Goal: Share content: Share content

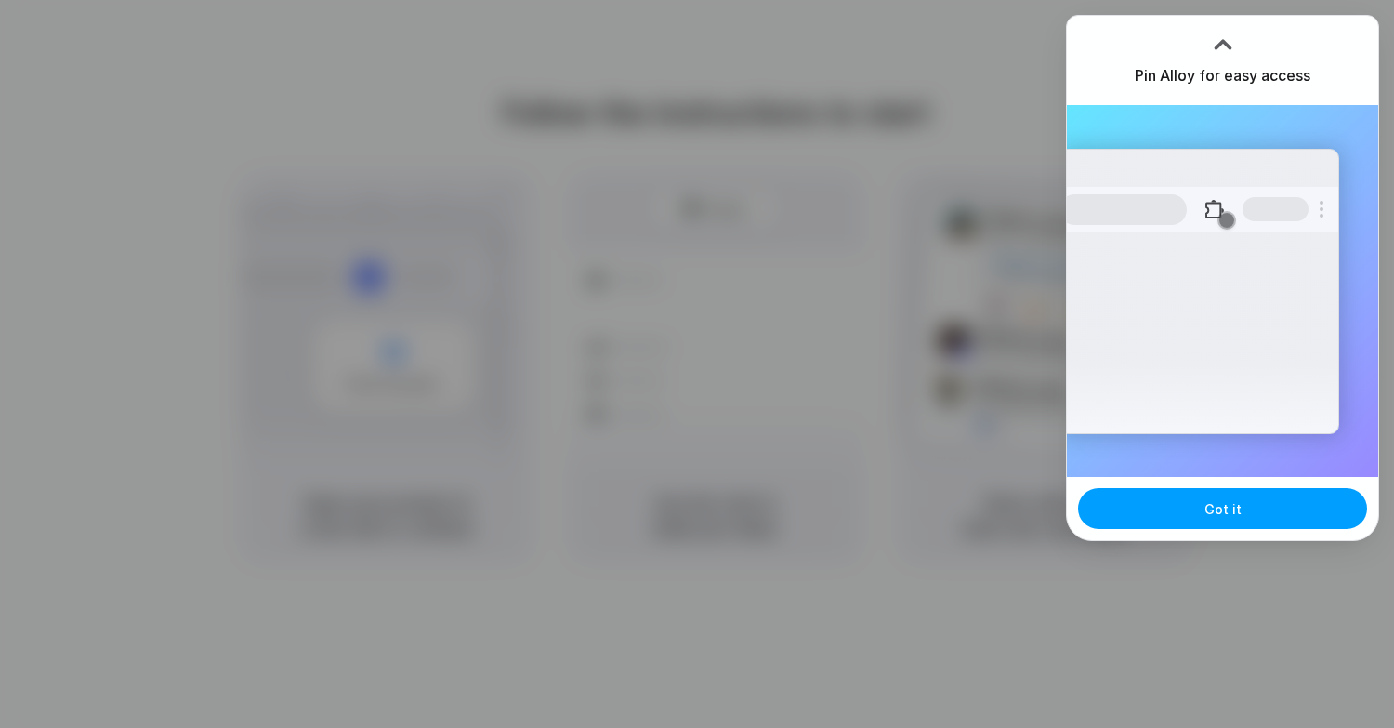
click at [1213, 495] on button "Got it" at bounding box center [1222, 508] width 289 height 41
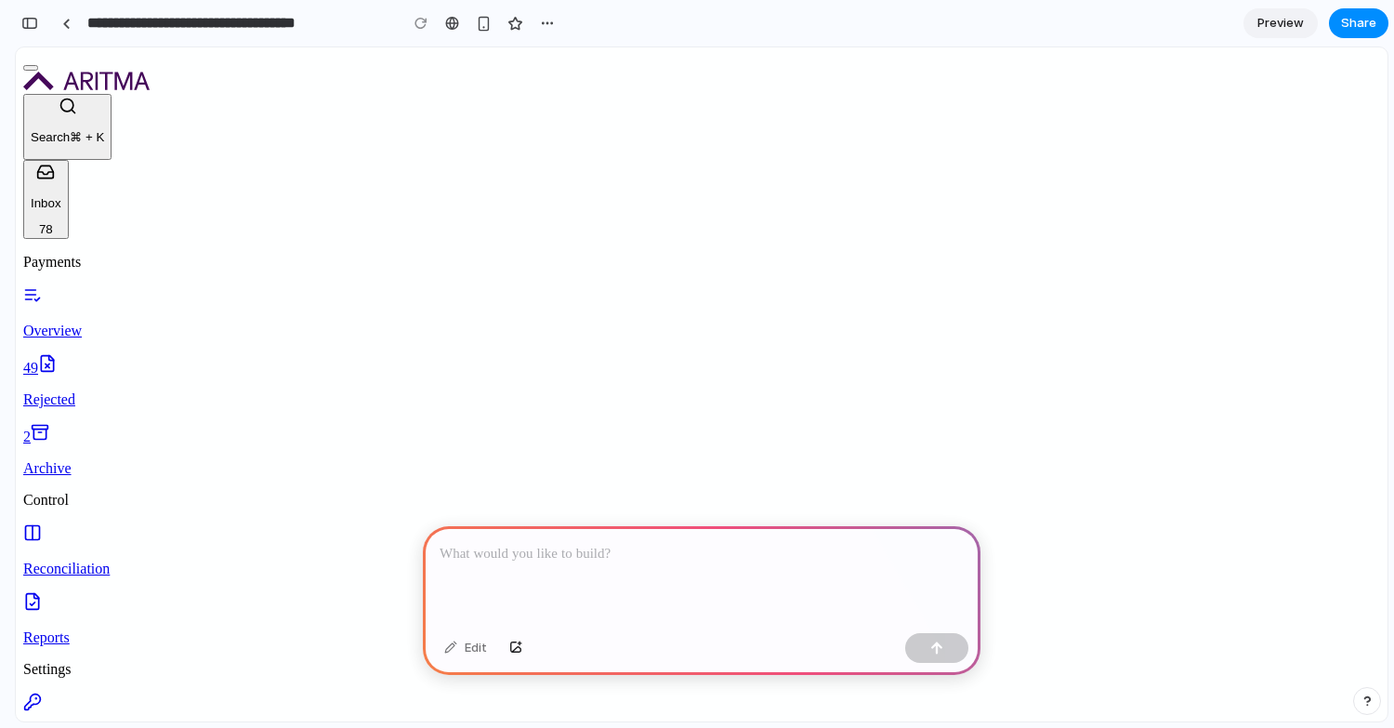
click at [568, 592] on div at bounding box center [702, 575] width 558 height 99
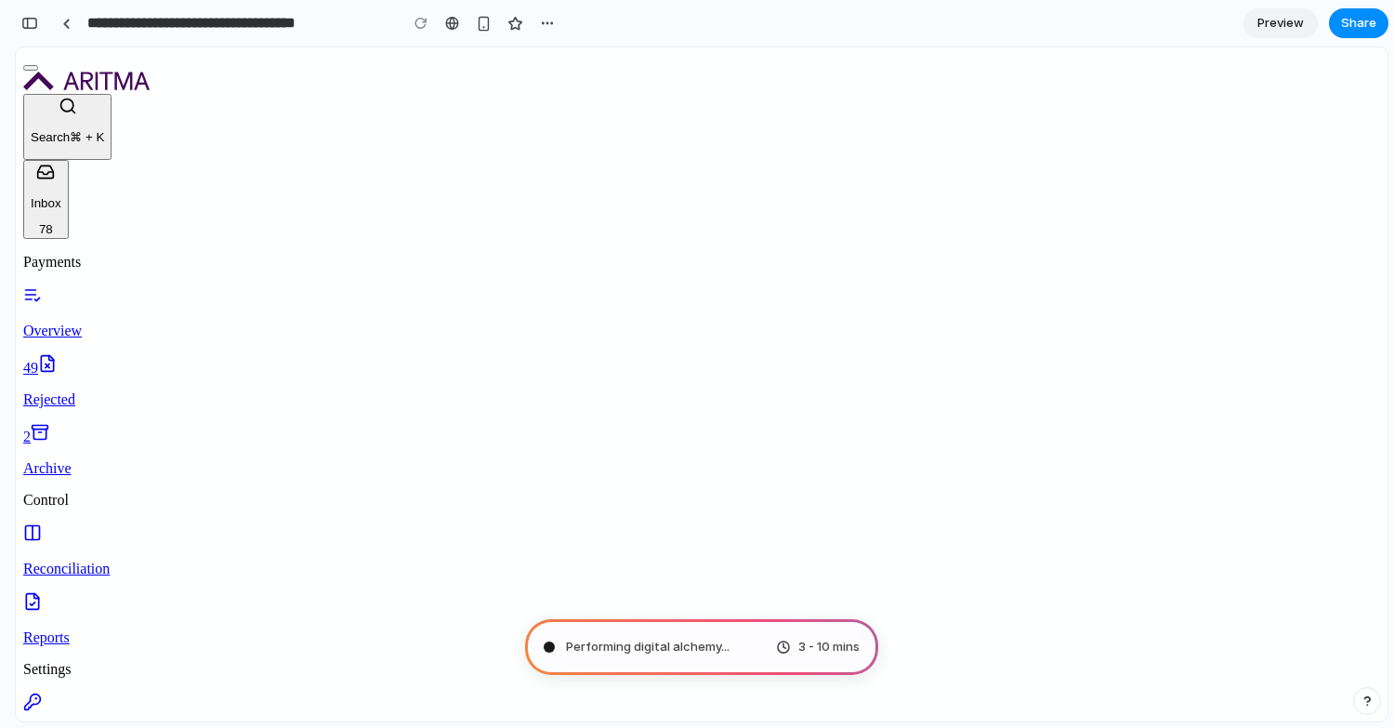
click at [138, 391] on p "Rejected" at bounding box center [701, 399] width 1357 height 17
click at [128, 460] on p "Archive" at bounding box center [701, 468] width 1357 height 17
click at [128, 560] on p "Reconciliation" at bounding box center [701, 568] width 1357 height 17
click at [128, 727] on p "Access control" at bounding box center [701, 738] width 1357 height 17
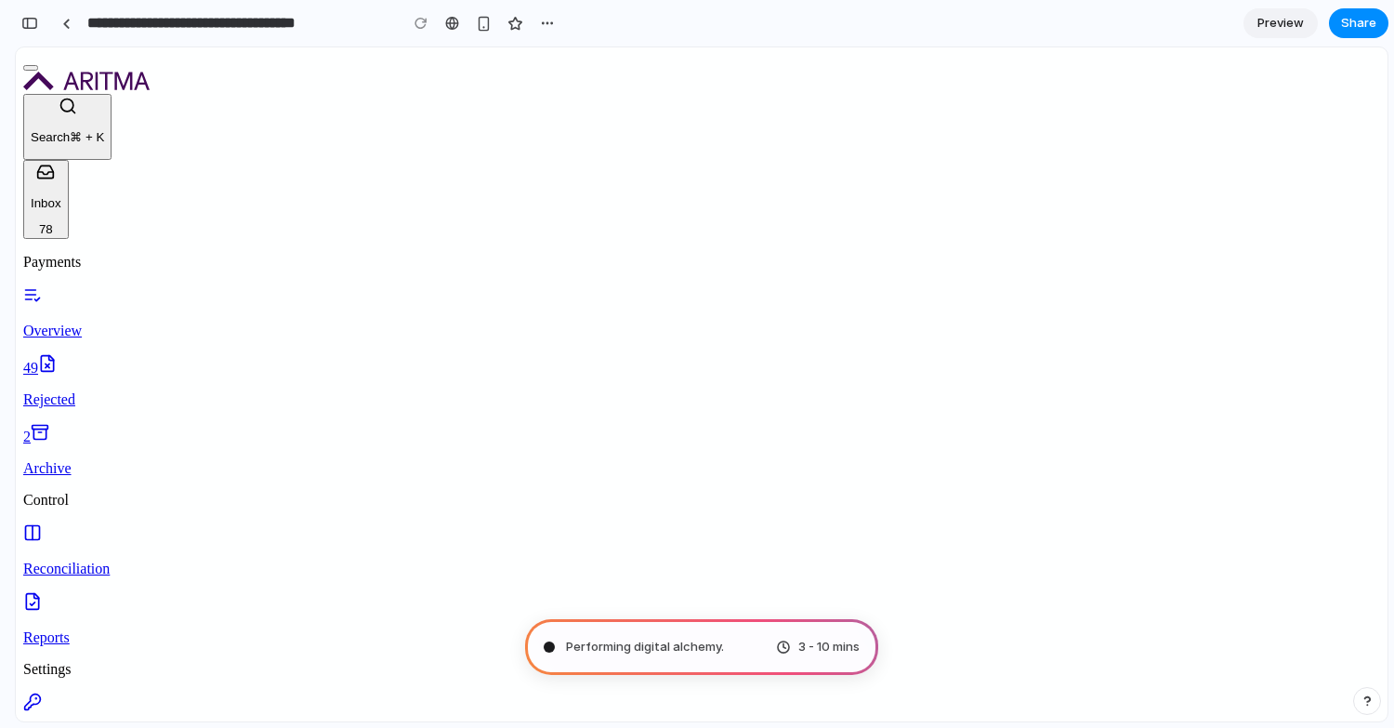
click at [104, 144] on p "Search ⌘ + K" at bounding box center [67, 137] width 73 height 14
click at [69, 169] on button "Inbox 78" at bounding box center [46, 200] width 46 height 80
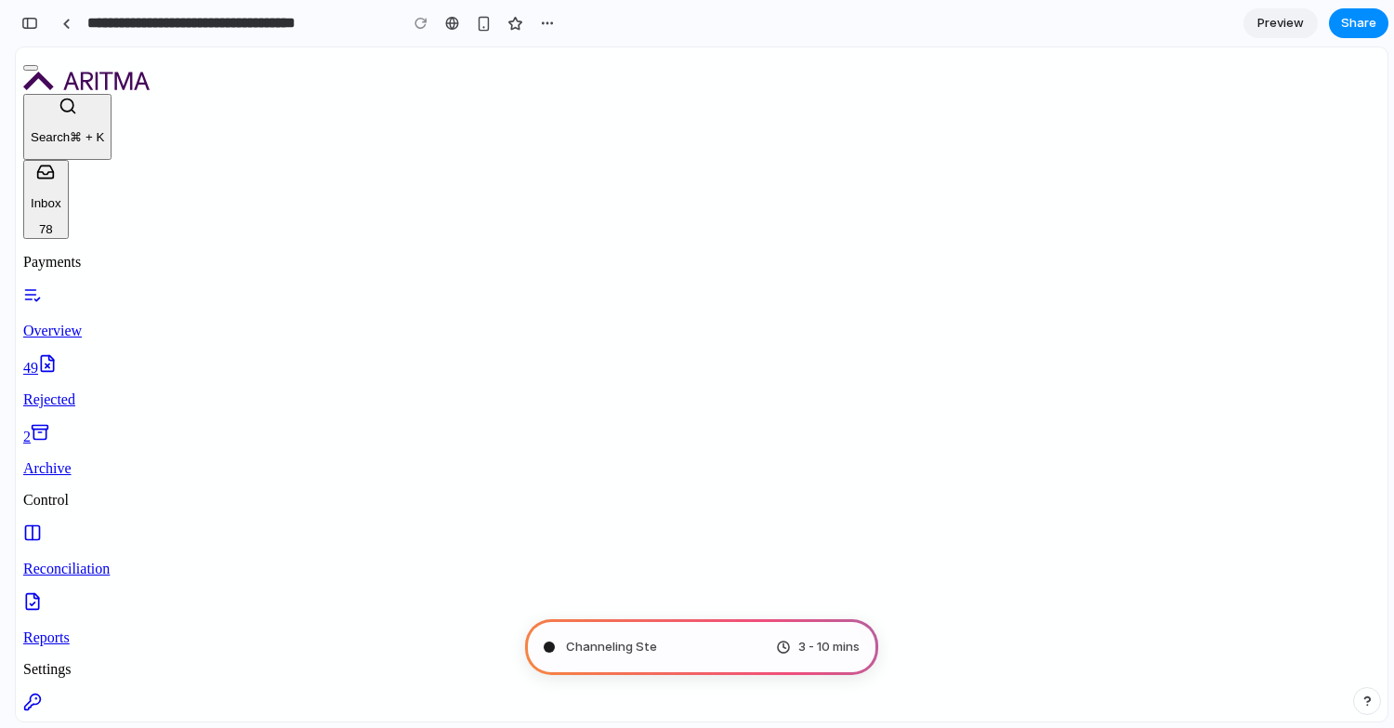
type input "**********"
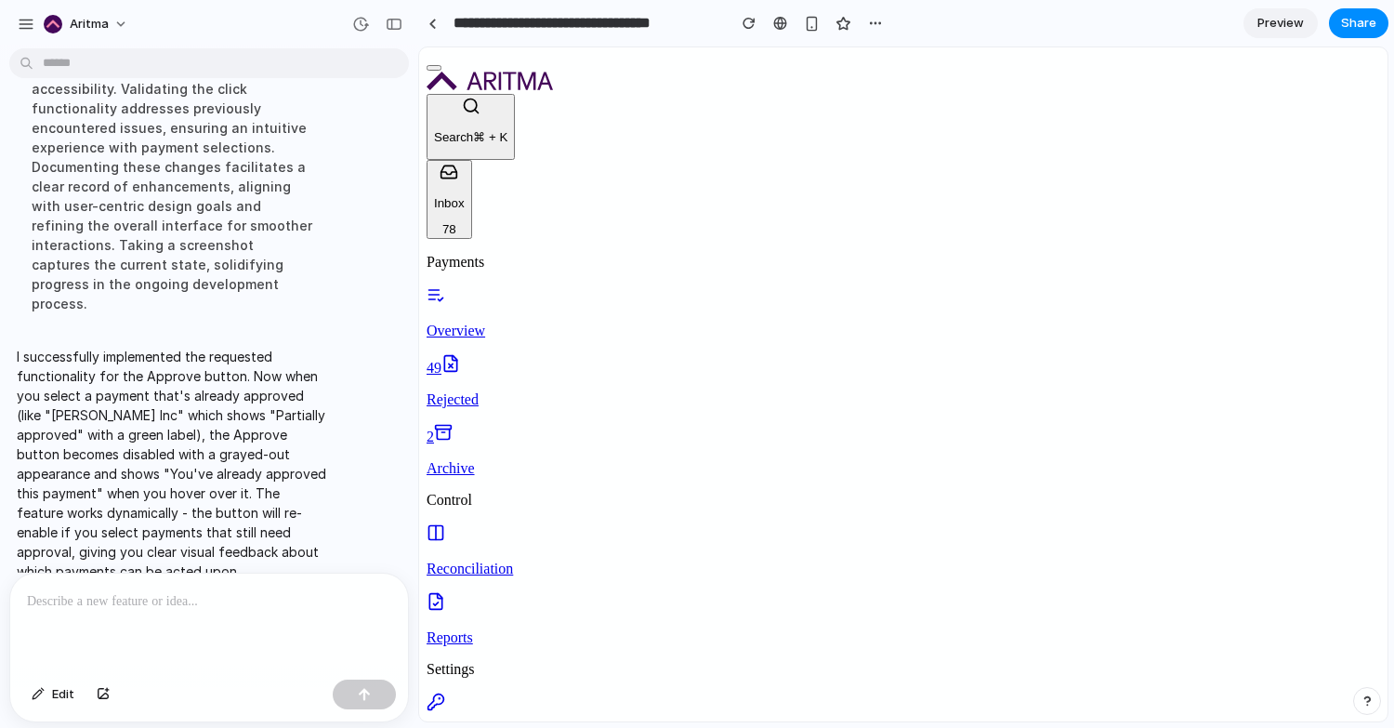
scroll to position [345, 0]
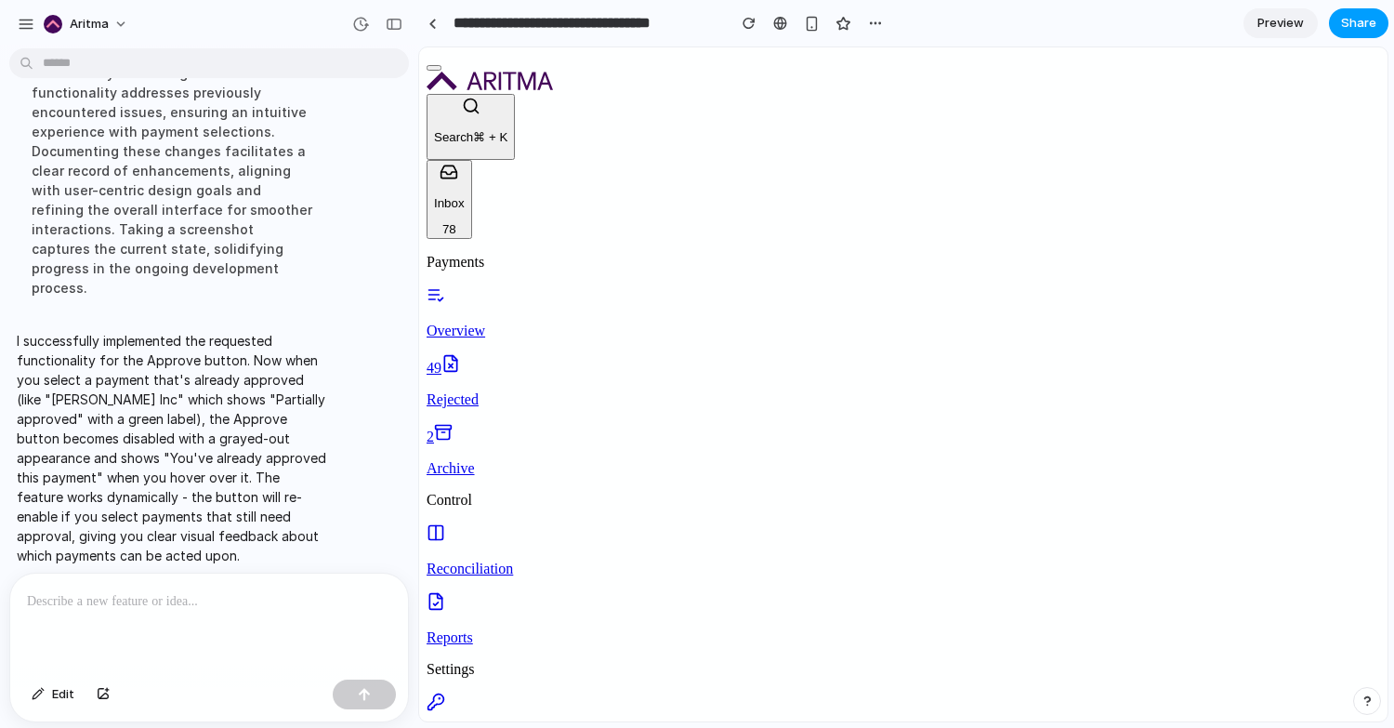
click at [1348, 16] on span "Share" at bounding box center [1358, 23] width 35 height 19
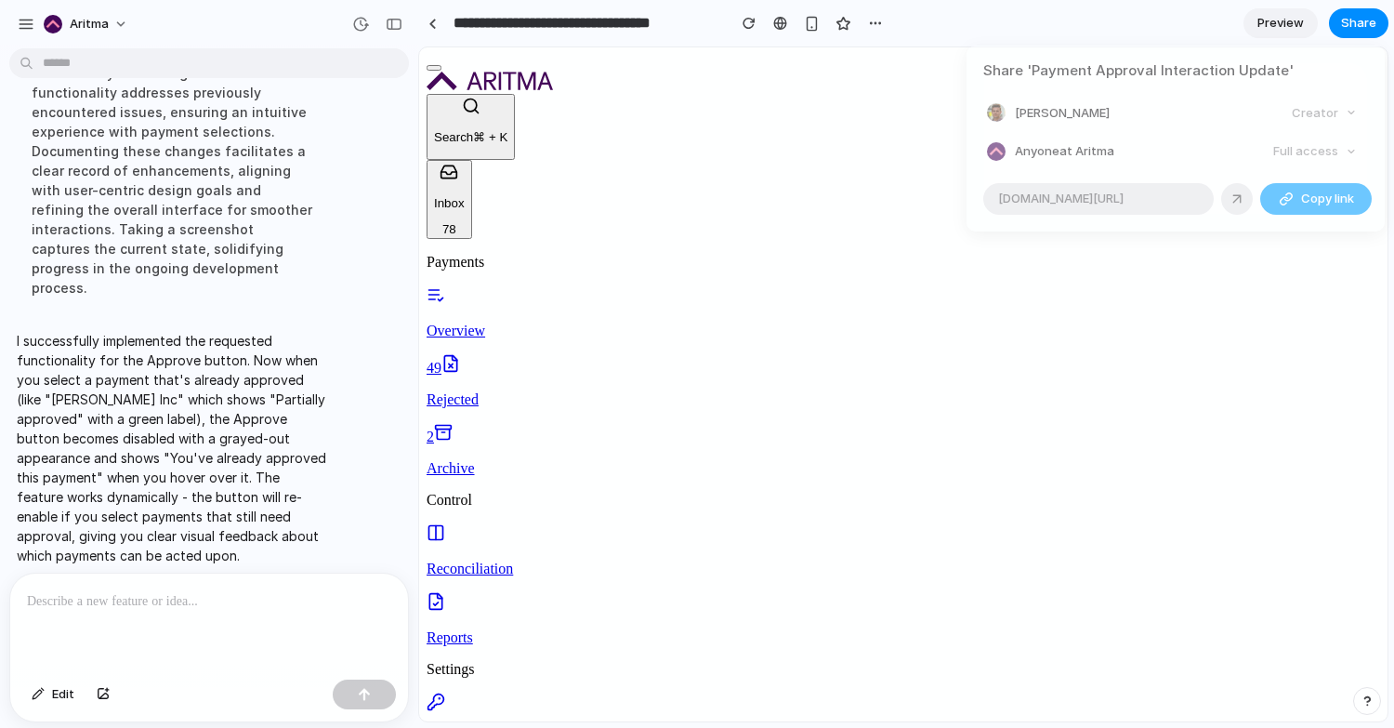
click at [1288, 207] on button "Copy link" at bounding box center [1316, 199] width 112 height 32
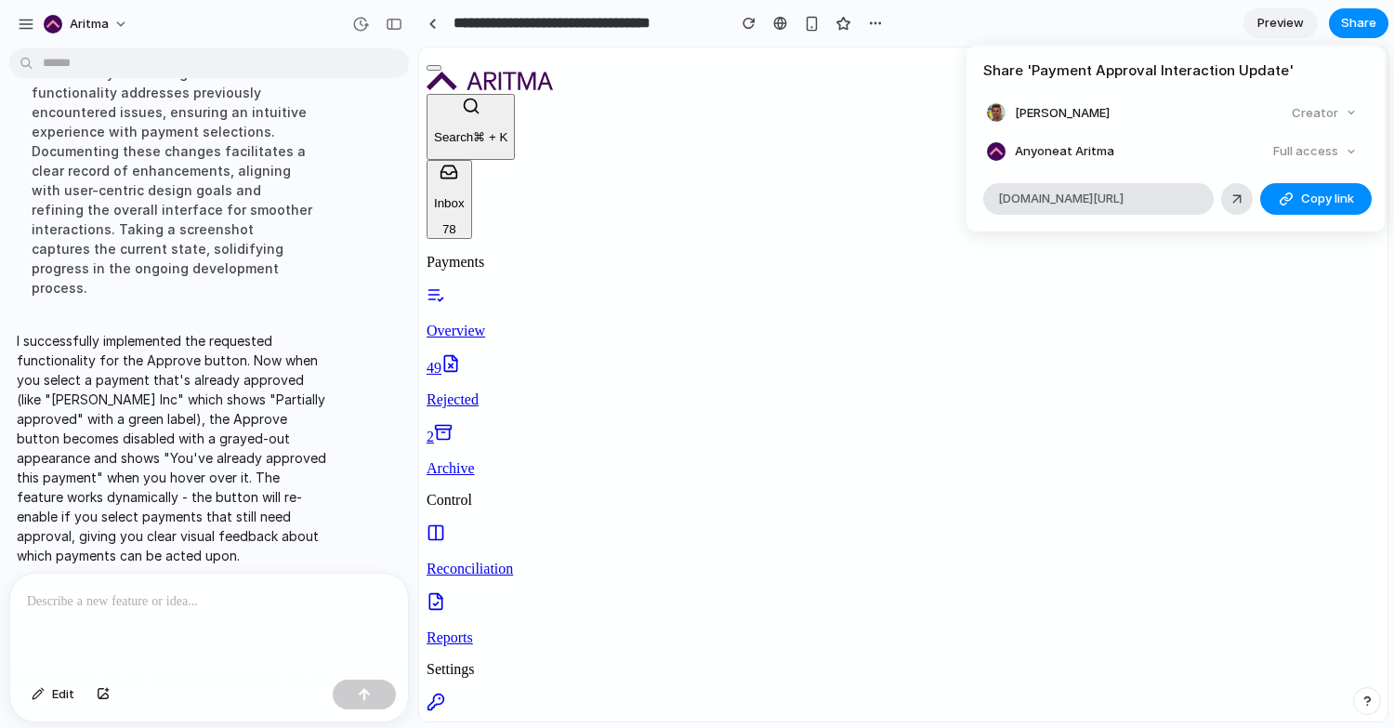
click at [778, 23] on div "Share ' Payment Approval Interaction Update ' Markuss Rozins Creator Anyone at …" at bounding box center [697, 364] width 1394 height 728
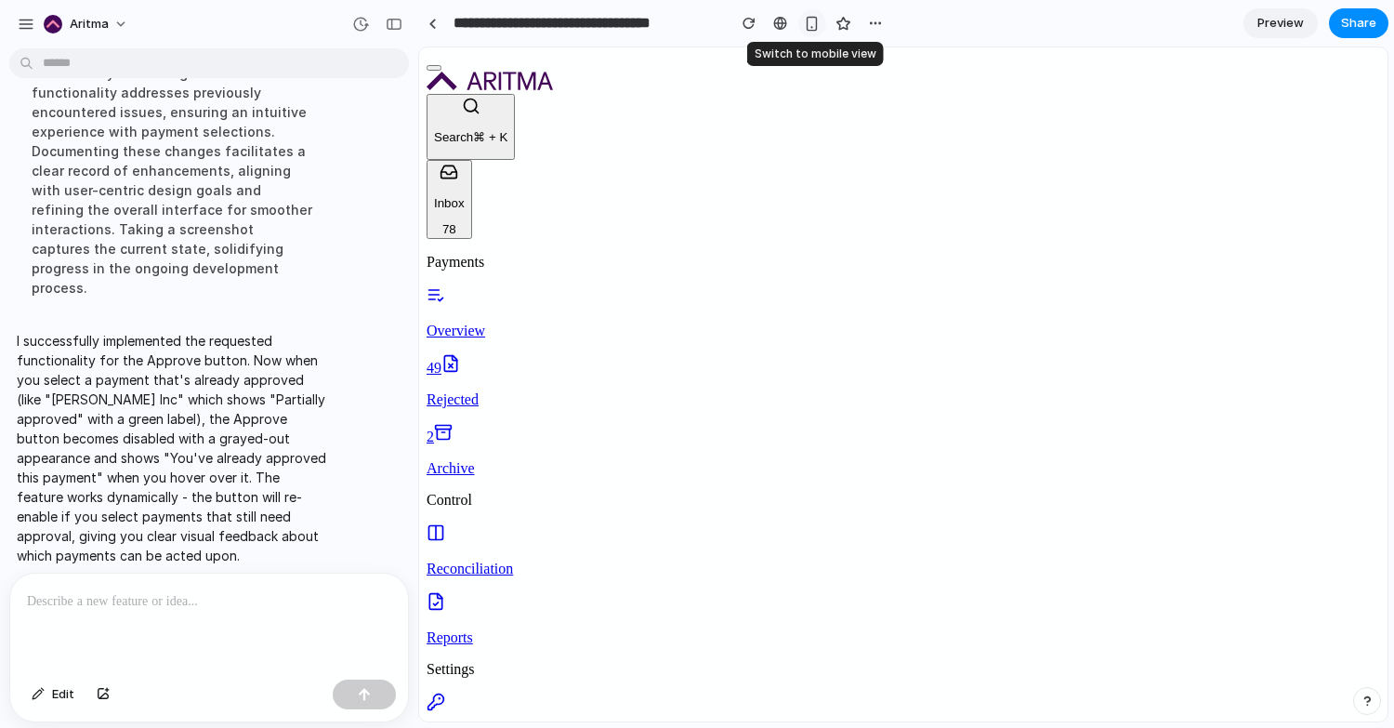
click at [816, 31] on button "button" at bounding box center [812, 23] width 28 height 28
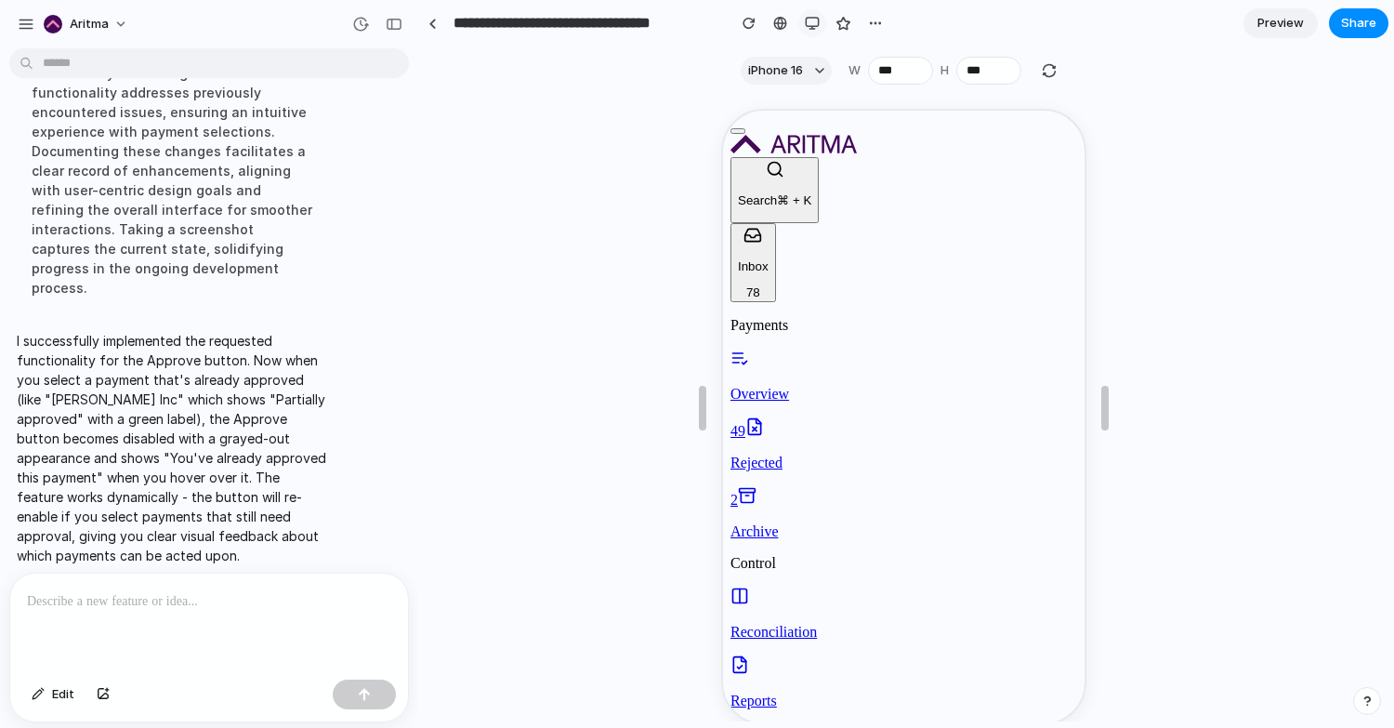
click at [809, 33] on button "button" at bounding box center [812, 23] width 28 height 28
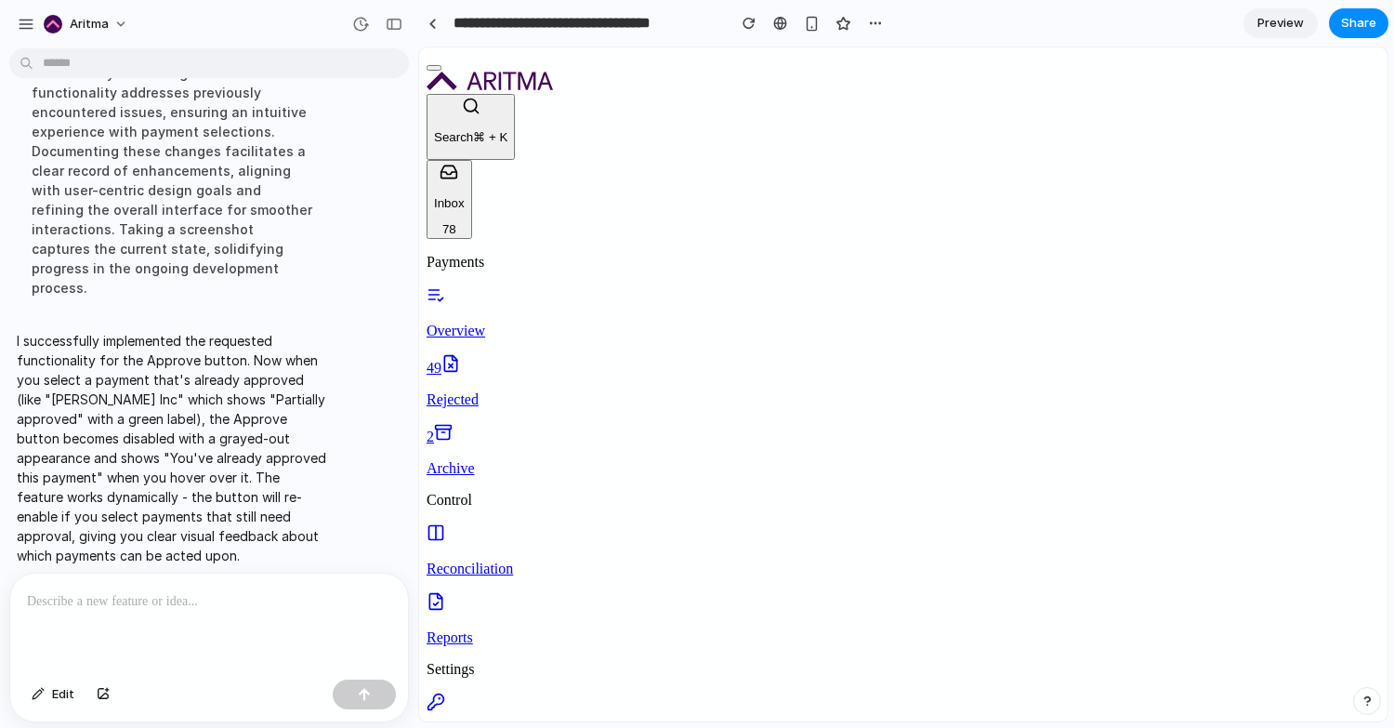
scroll to position [0, 0]
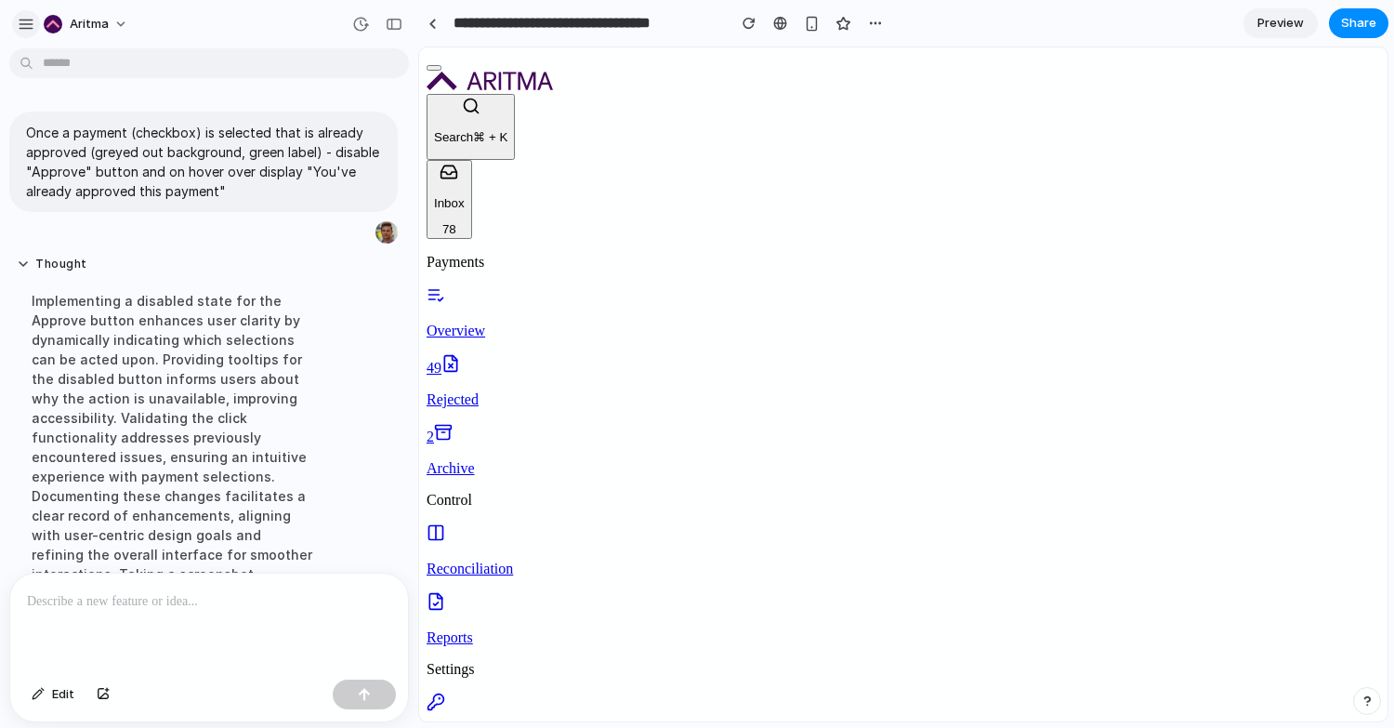
click at [22, 22] on div "button" at bounding box center [26, 24] width 17 height 17
click at [1333, 27] on button "Share" at bounding box center [1358, 23] width 59 height 30
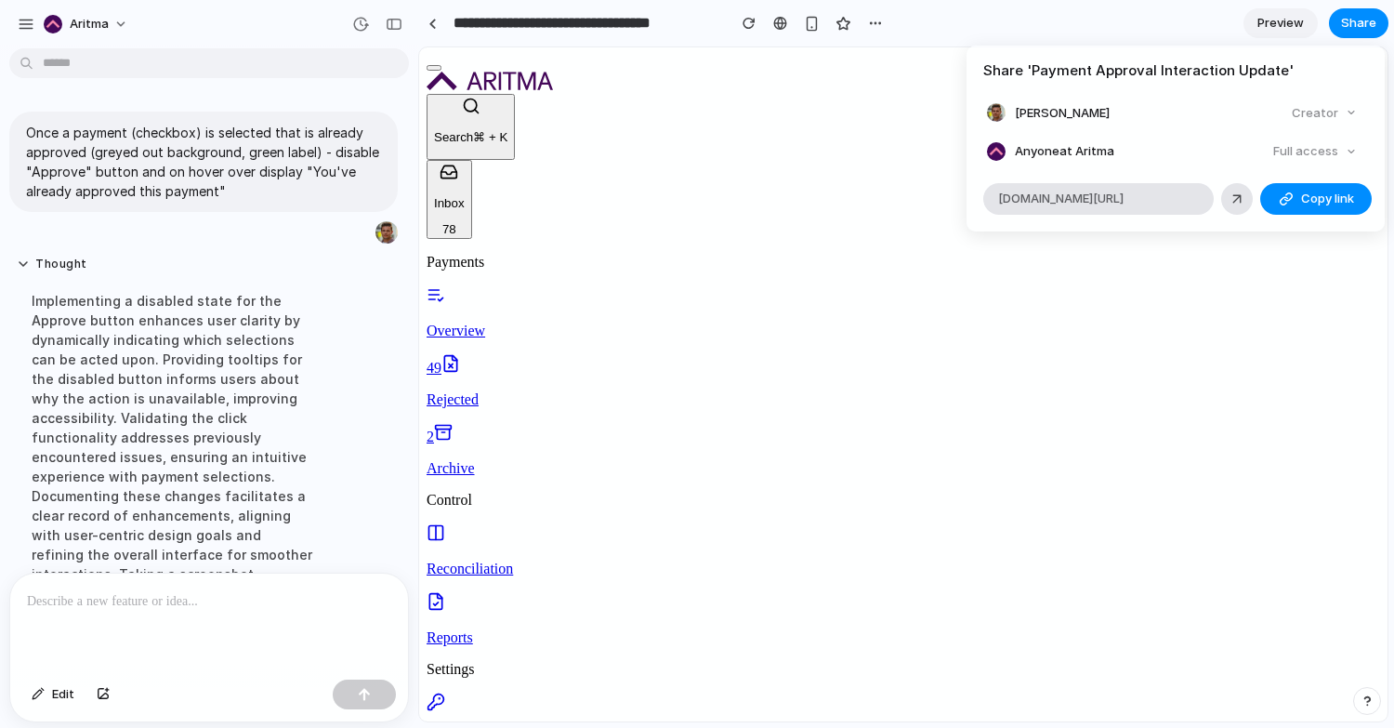
click at [1346, 152] on div "Full access" at bounding box center [1315, 151] width 99 height 26
click at [1320, 149] on div "Full access" at bounding box center [1315, 151] width 99 height 26
click at [1318, 112] on div "Creator" at bounding box center [1324, 113] width 80 height 26
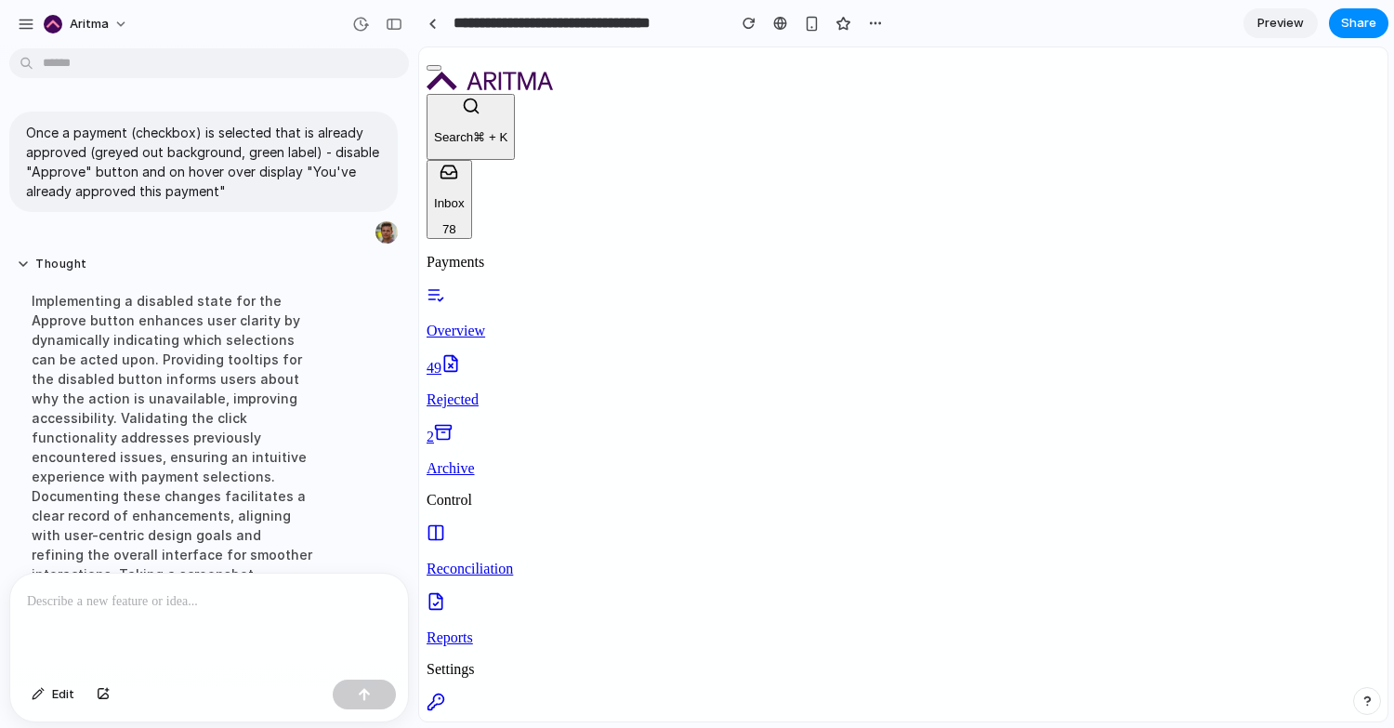
click at [975, 330] on div "Share ' Payment Approval Interaction Update ' Markuss Rozins Creator Anyone at …" at bounding box center [697, 364] width 1394 height 728
click at [33, 262] on button "Thought" at bounding box center [172, 265] width 310 height 16
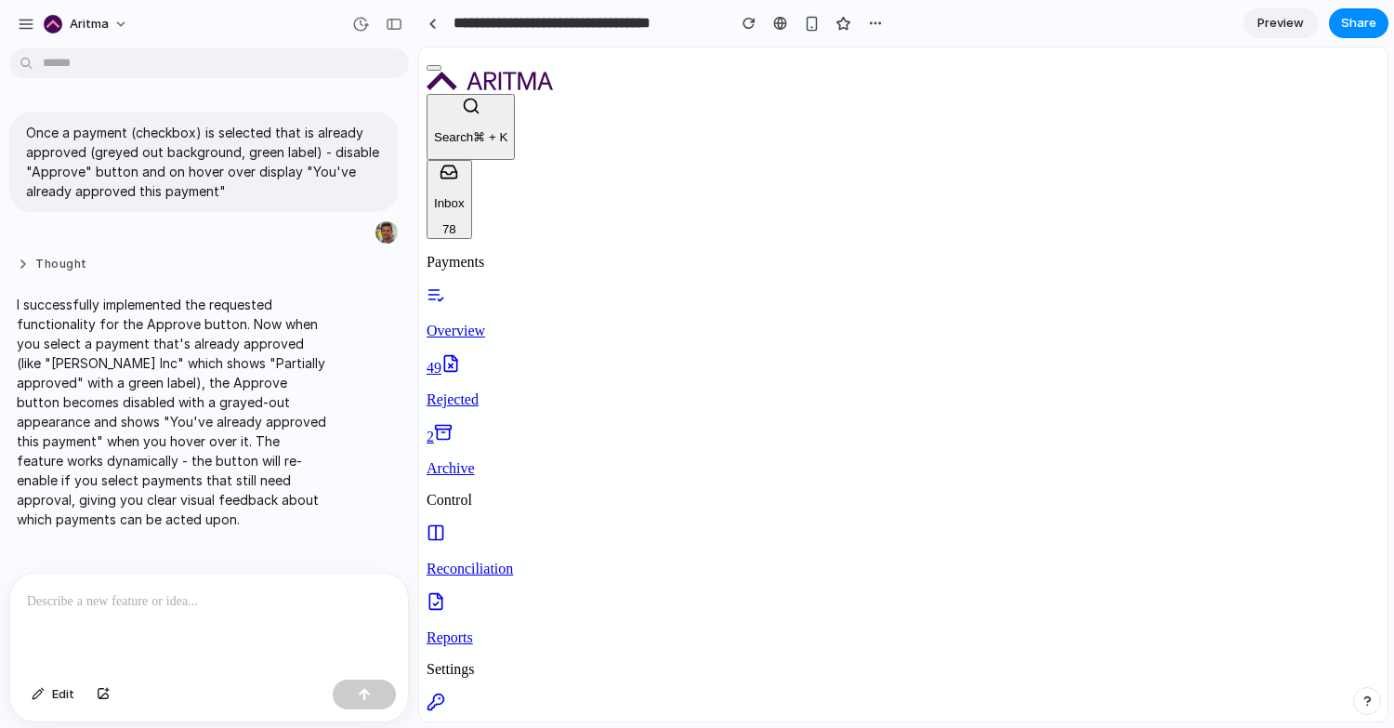
click at [33, 262] on button "Thought" at bounding box center [172, 265] width 310 height 16
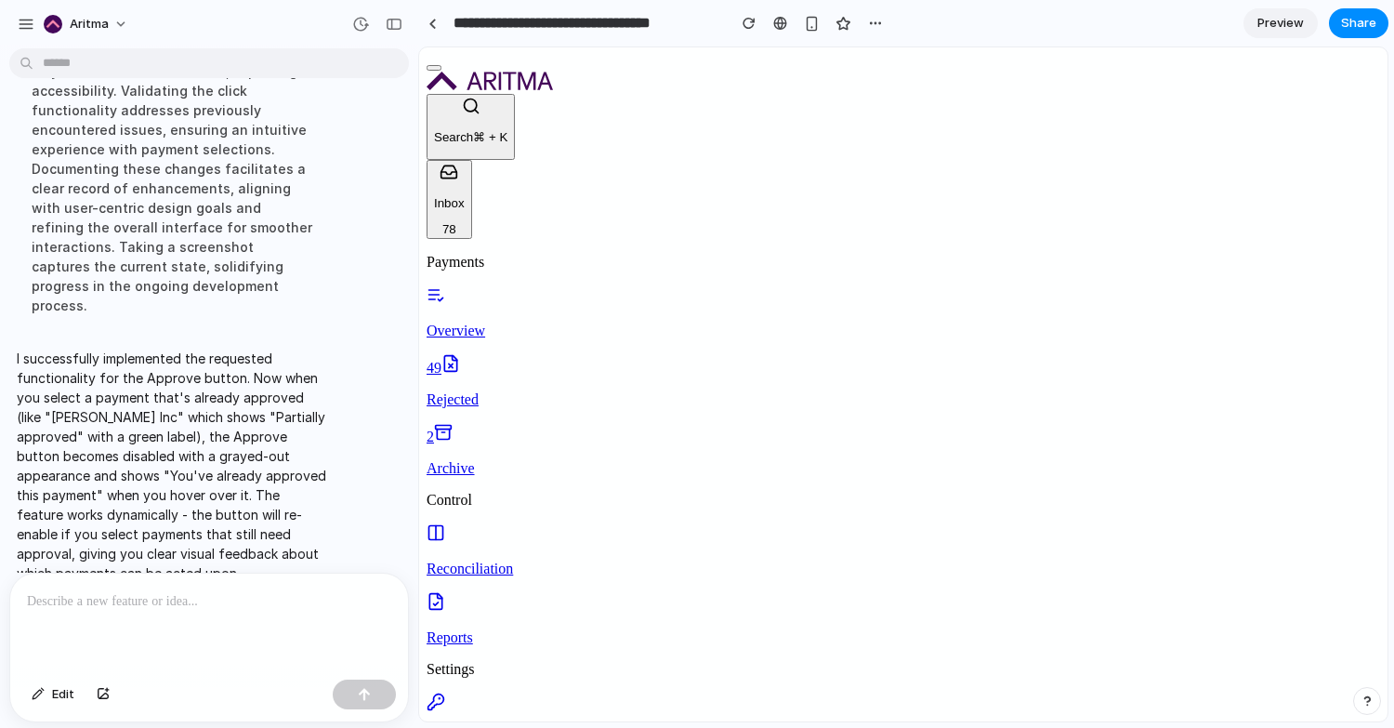
scroll to position [345, 0]
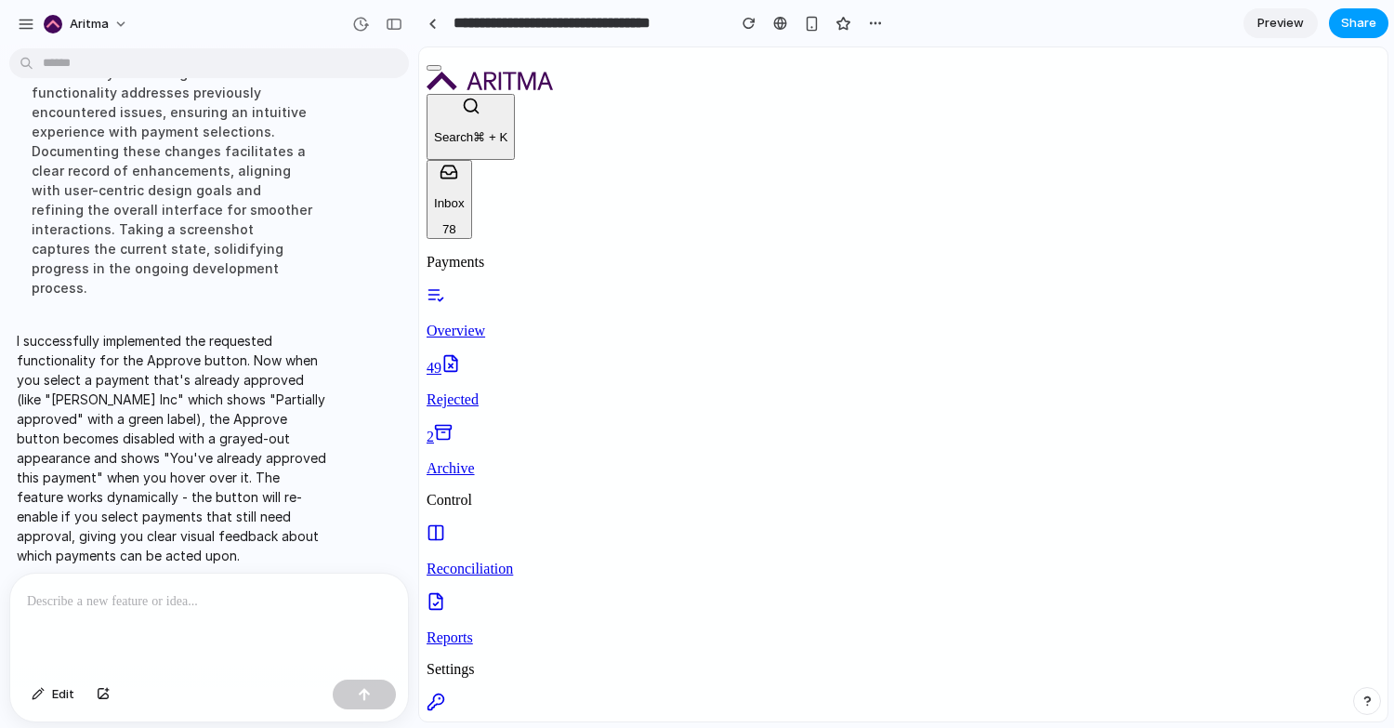
click at [1342, 28] on span "Share" at bounding box center [1358, 23] width 35 height 19
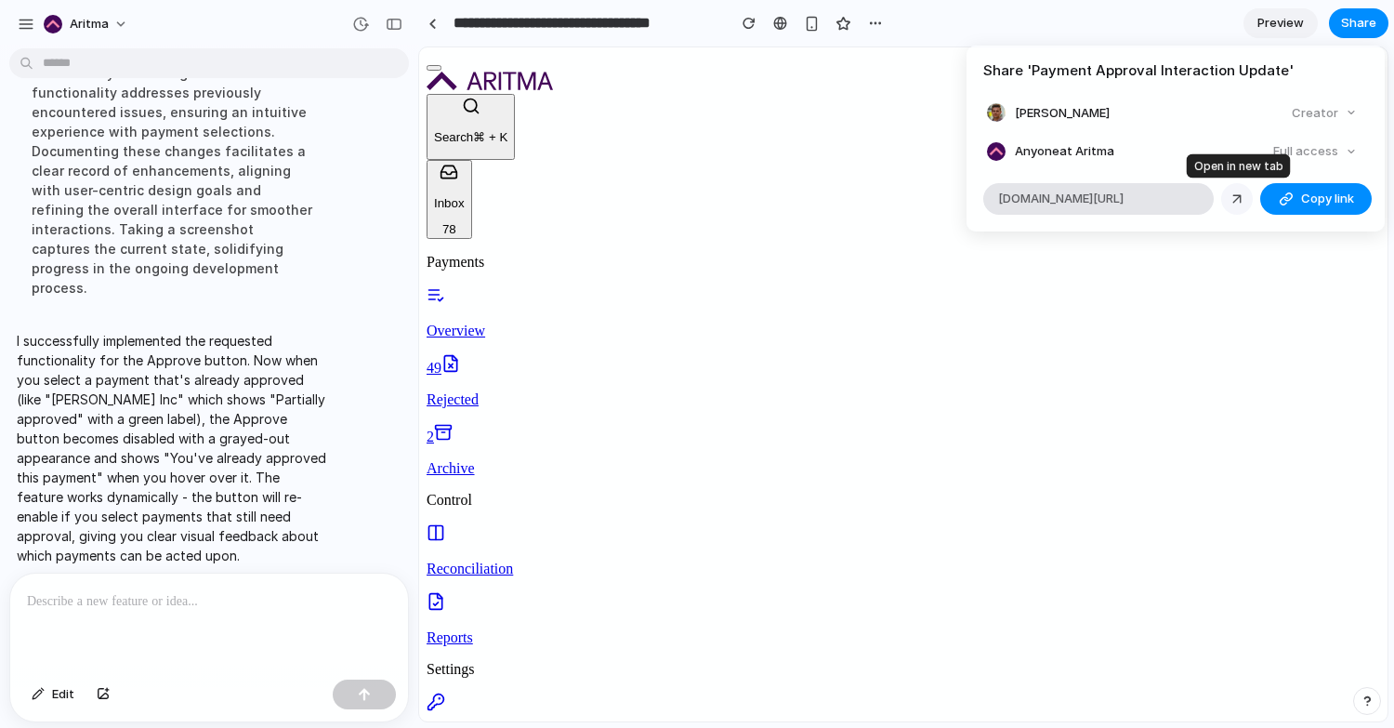
click at [1243, 203] on div at bounding box center [1237, 199] width 17 height 17
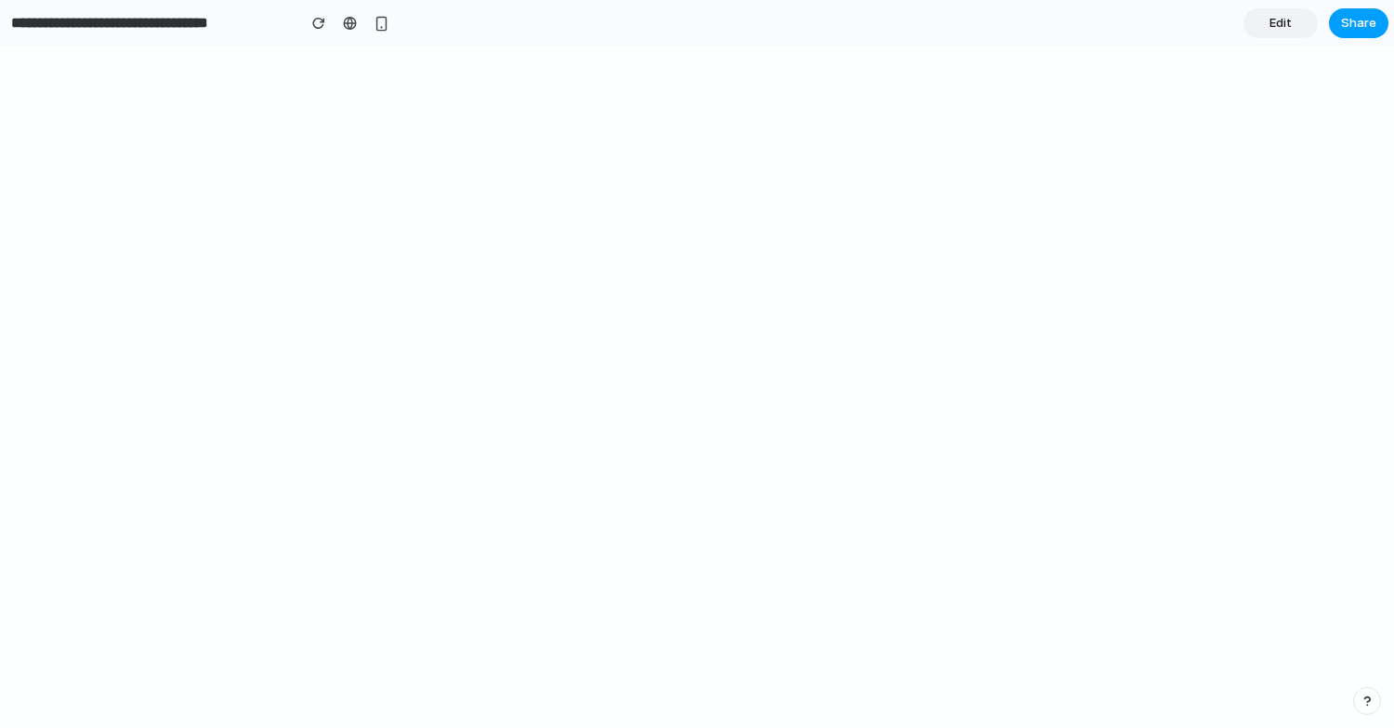
click at [1351, 25] on span "Share" at bounding box center [1358, 23] width 35 height 19
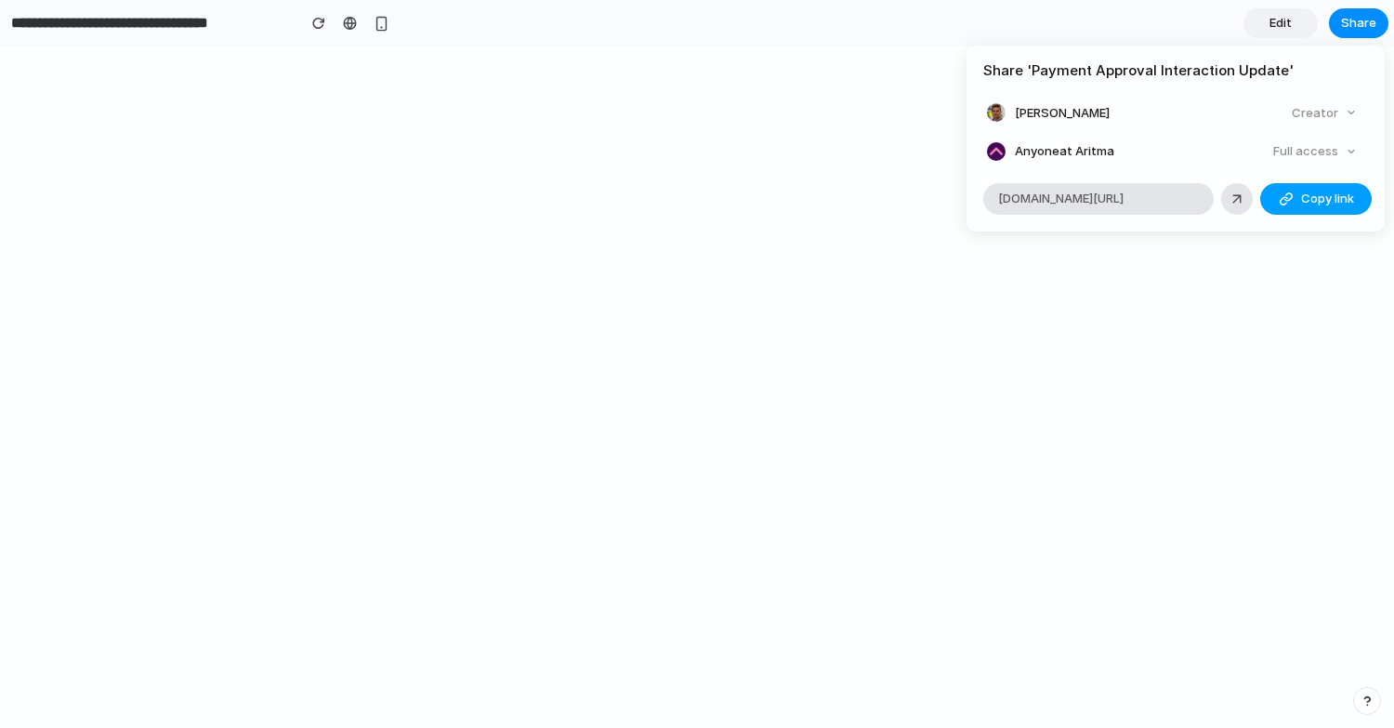
click at [1308, 206] on span "Copy link" at bounding box center [1327, 199] width 53 height 19
